Goal: Information Seeking & Learning: Learn about a topic

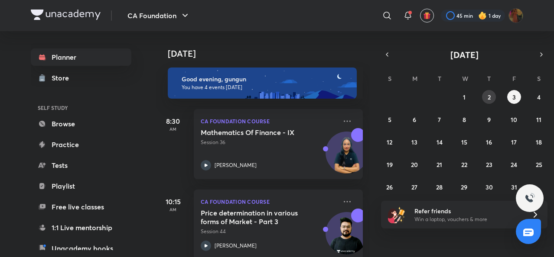
click at [486, 98] on button "2" at bounding box center [489, 97] width 14 height 14
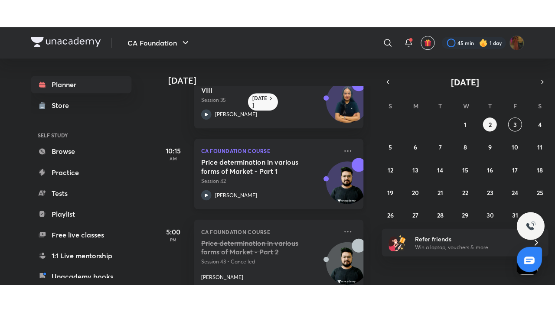
scroll to position [38, 0]
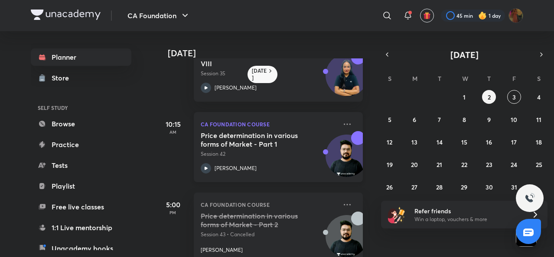
click at [202, 168] on icon at bounding box center [206, 168] width 10 height 10
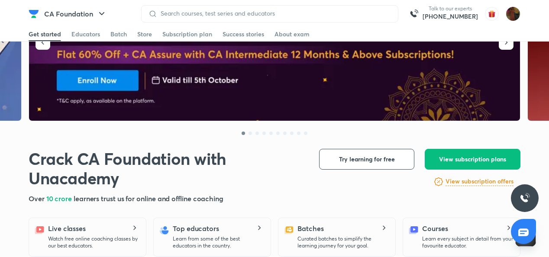
scroll to position [206, 0]
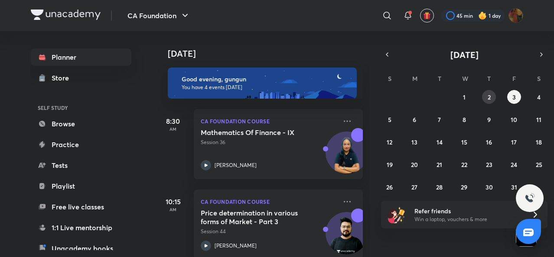
click at [486, 96] on button "2" at bounding box center [489, 97] width 14 height 14
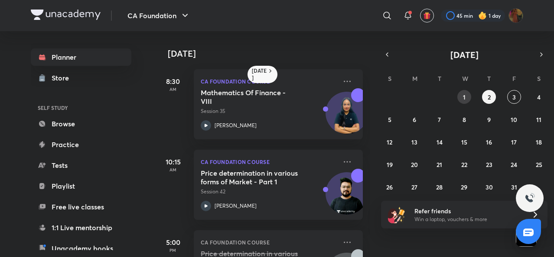
click at [464, 98] on abbr "1" at bounding box center [464, 97] width 3 height 8
